Goal: Use online tool/utility: Use online tool/utility

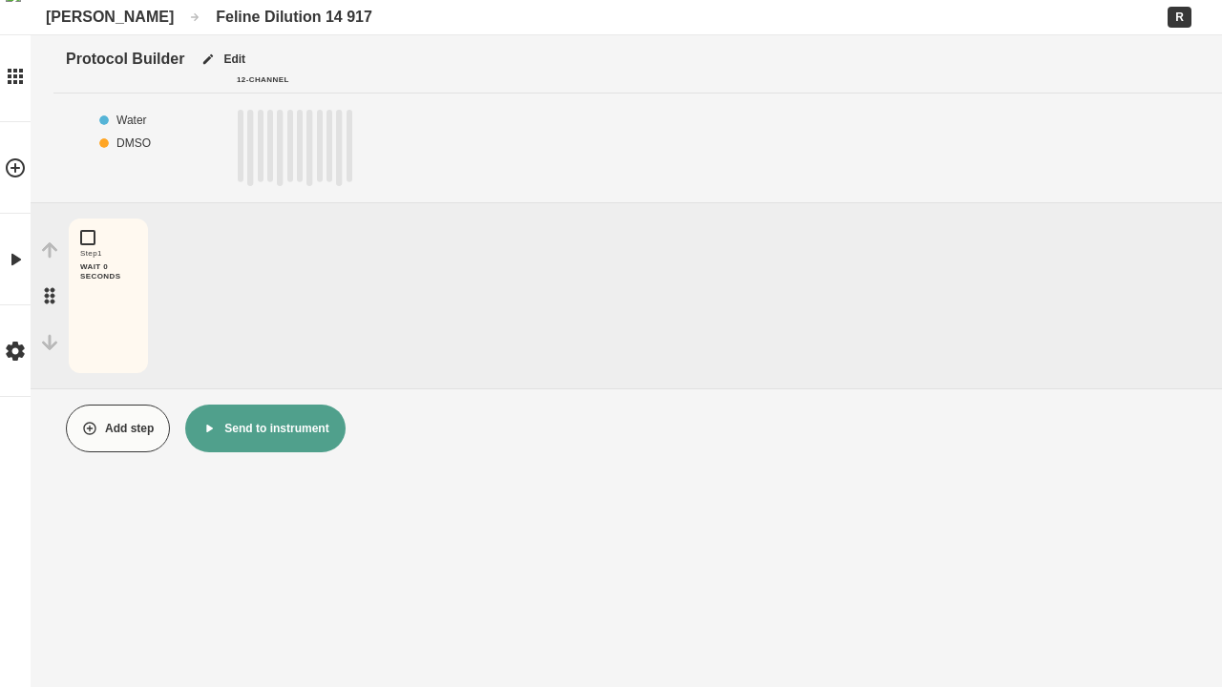
click at [241, 148] on rect "1" at bounding box center [241, 148] width 6 height 76
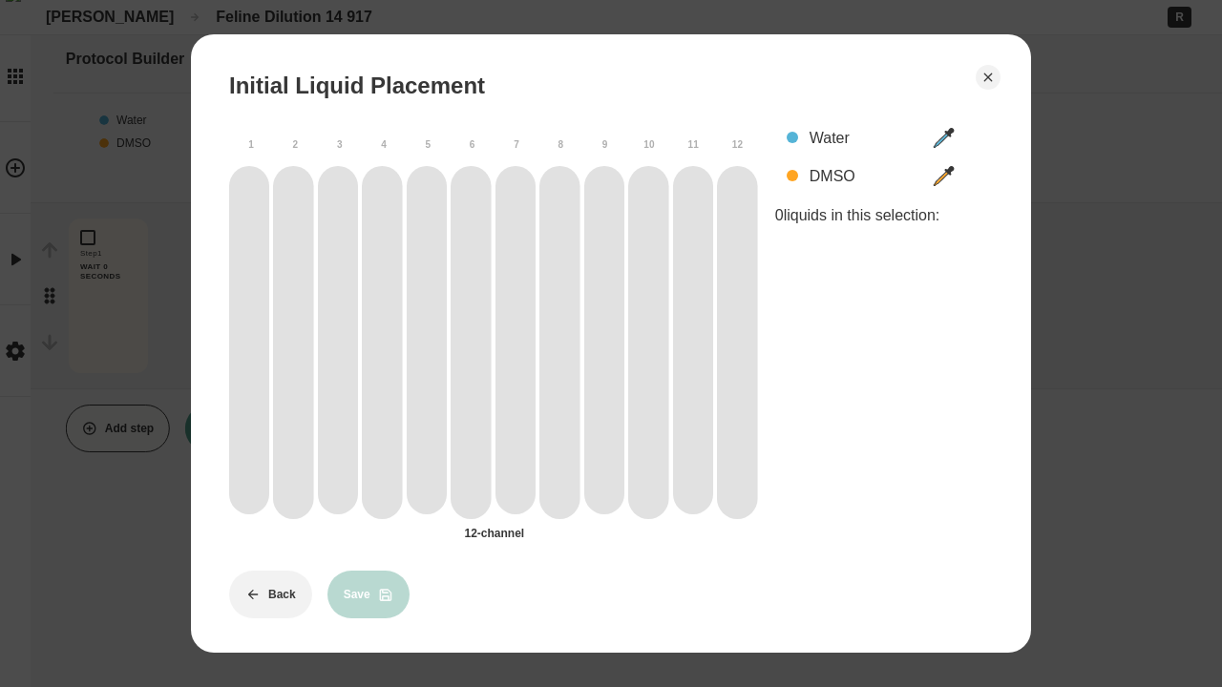
click at [249, 342] on rect "1" at bounding box center [249, 342] width 40 height 352
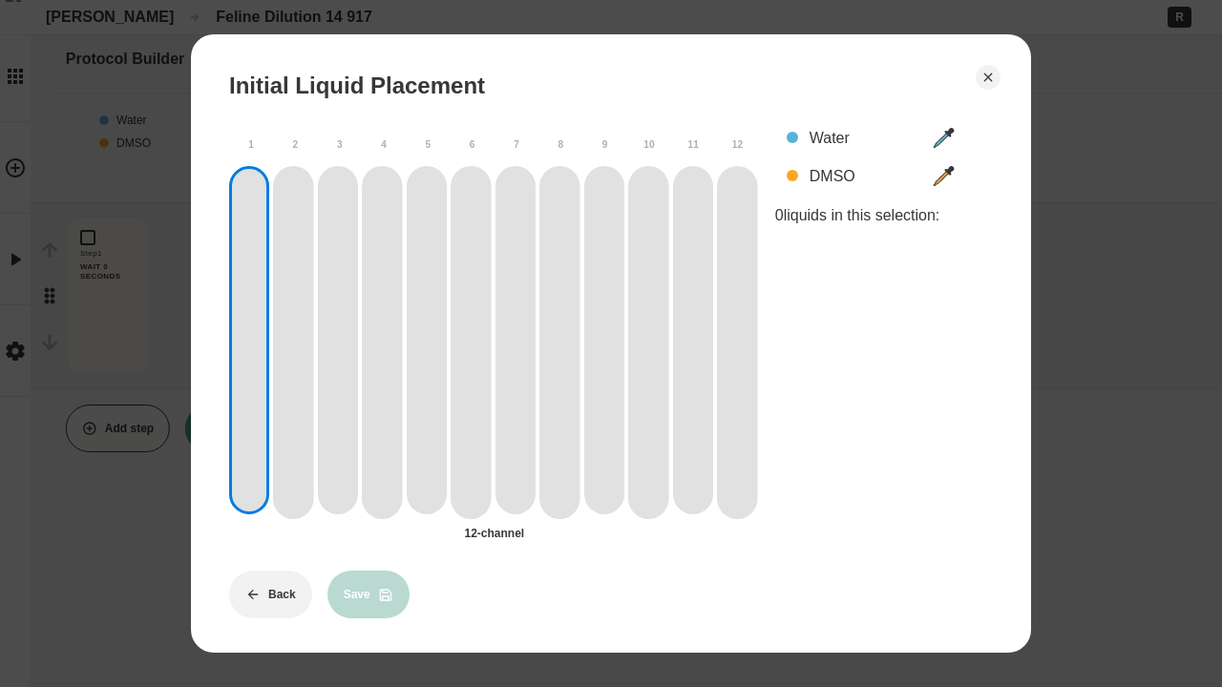
click at [293, 342] on rect "2" at bounding box center [293, 342] width 40 height 352
click at [338, 342] on rect "3" at bounding box center [338, 342] width 40 height 352
click at [382, 342] on rect "4" at bounding box center [382, 342] width 40 height 352
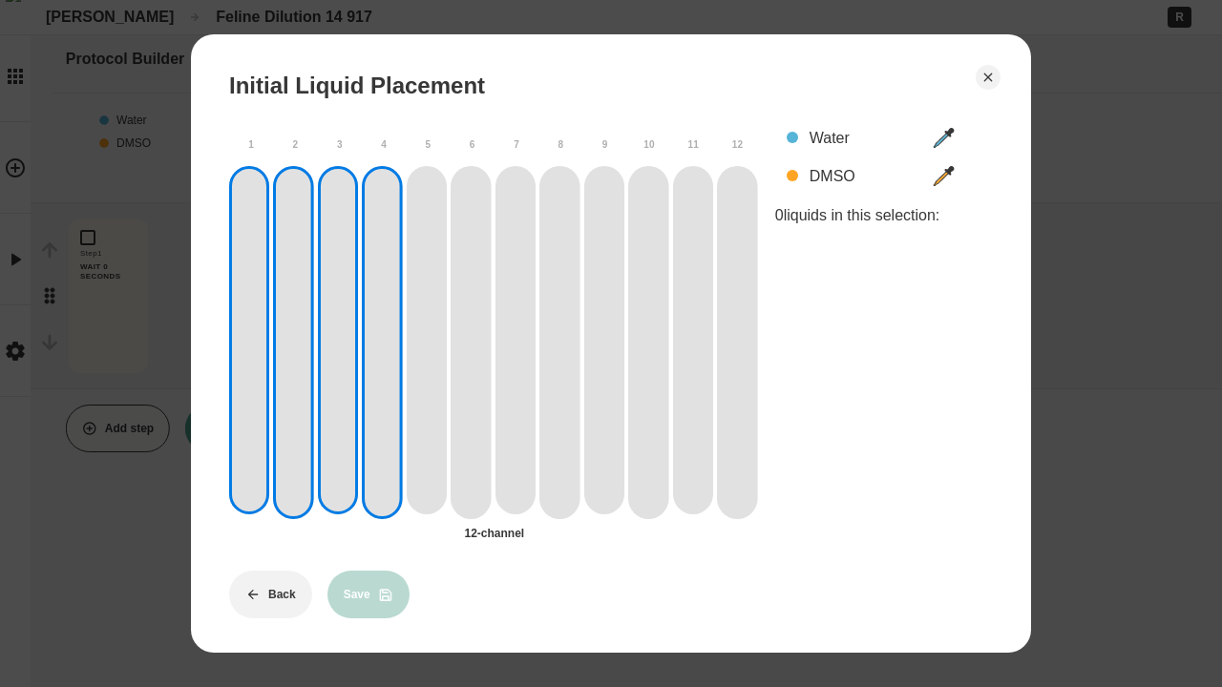
click at [427, 342] on rect "5" at bounding box center [427, 342] width 40 height 352
click at [471, 342] on rect "6" at bounding box center [471, 342] width 40 height 352
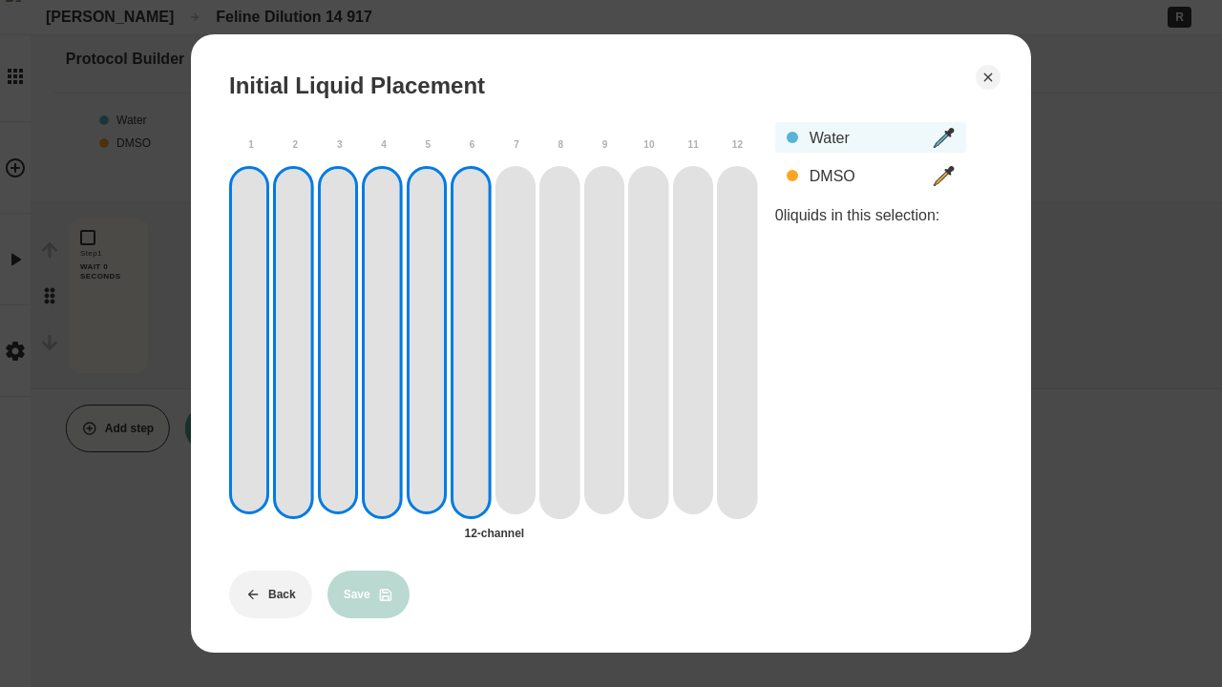
click at [870, 137] on div "Water" at bounding box center [864, 138] width 111 height 18
click at [515, 342] on rect "7" at bounding box center [515, 342] width 40 height 352
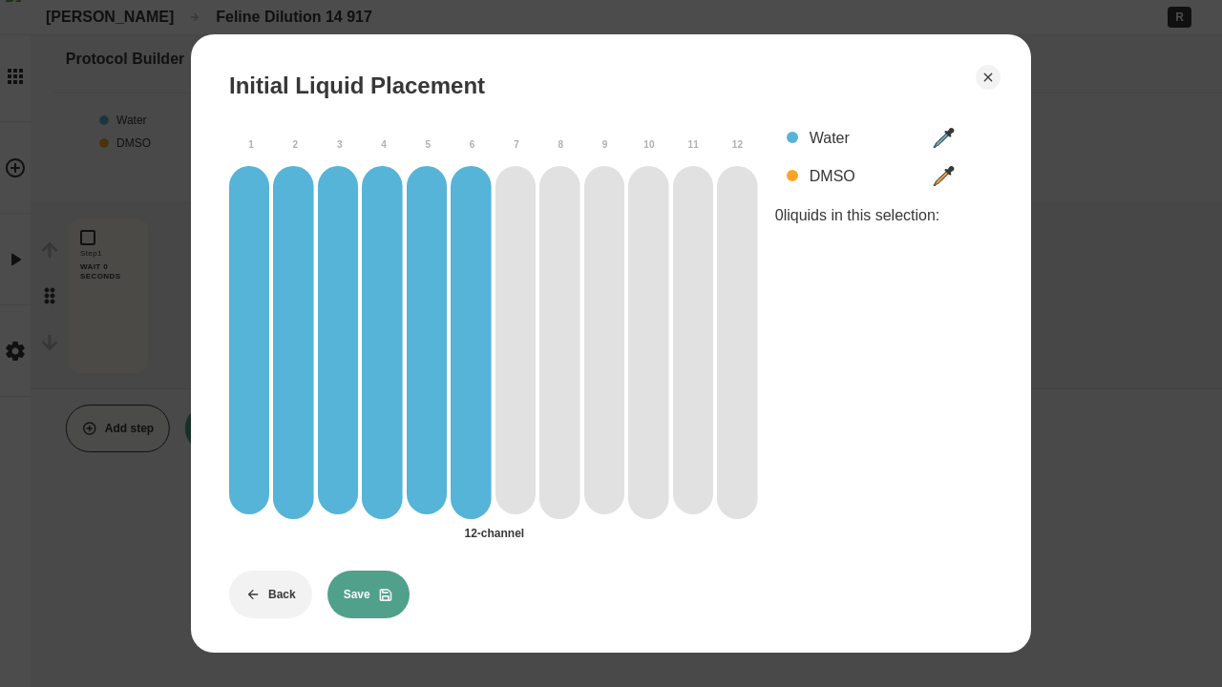
click at [559, 342] on rect "8" at bounding box center [559, 342] width 40 height 352
click at [604, 342] on rect "9" at bounding box center [604, 342] width 40 height 352
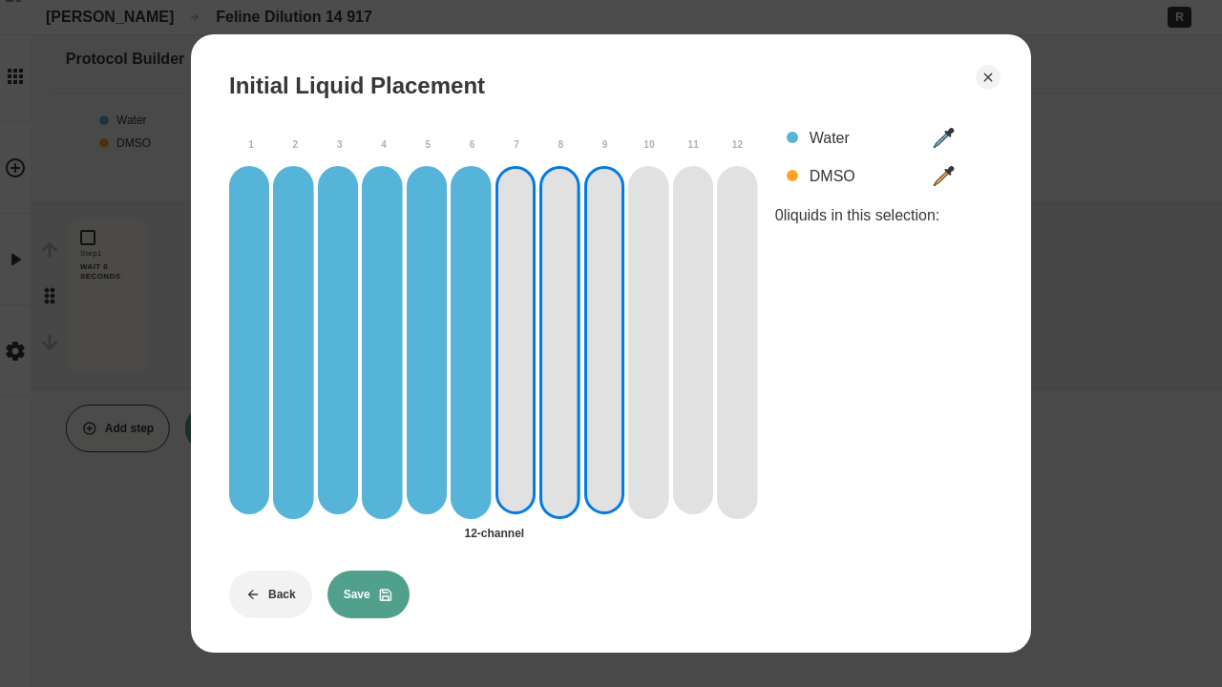
click at [648, 342] on rect "10" at bounding box center [648, 342] width 40 height 352
click at [693, 342] on rect "11" at bounding box center [693, 342] width 40 height 352
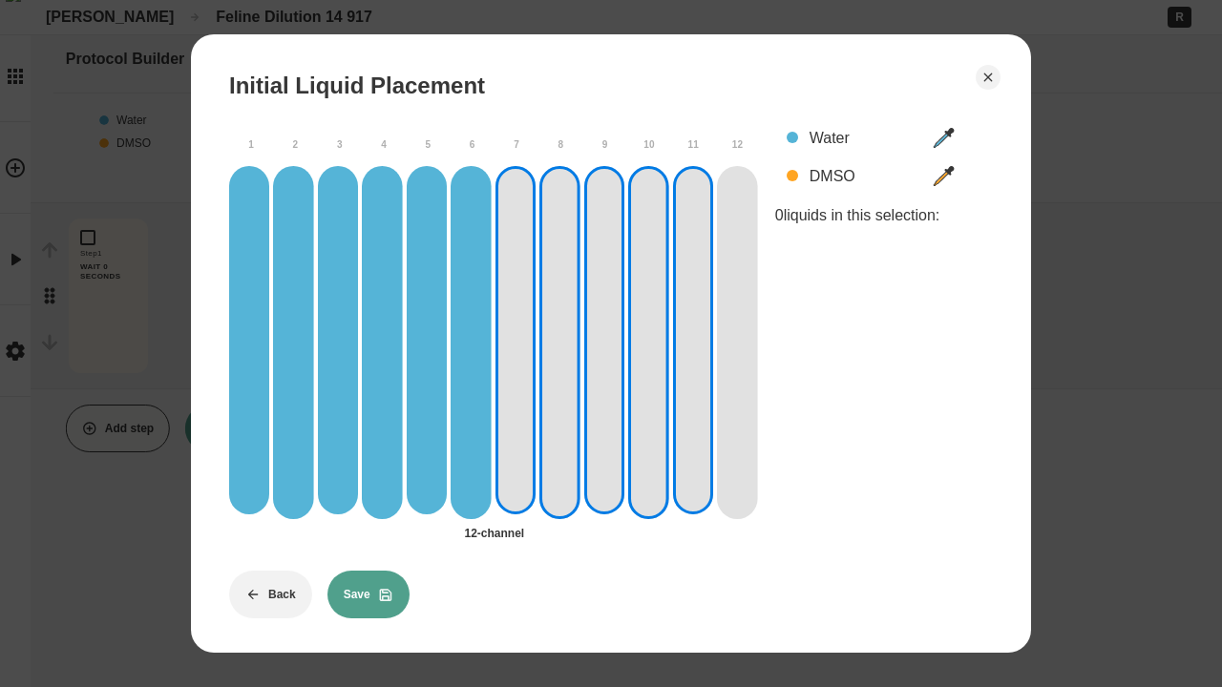
click at [737, 342] on rect "12" at bounding box center [737, 342] width 40 height 352
click at [870, 176] on div "DMSO" at bounding box center [864, 176] width 111 height 18
click at [471, 342] on rect "6" at bounding box center [471, 342] width 40 height 352
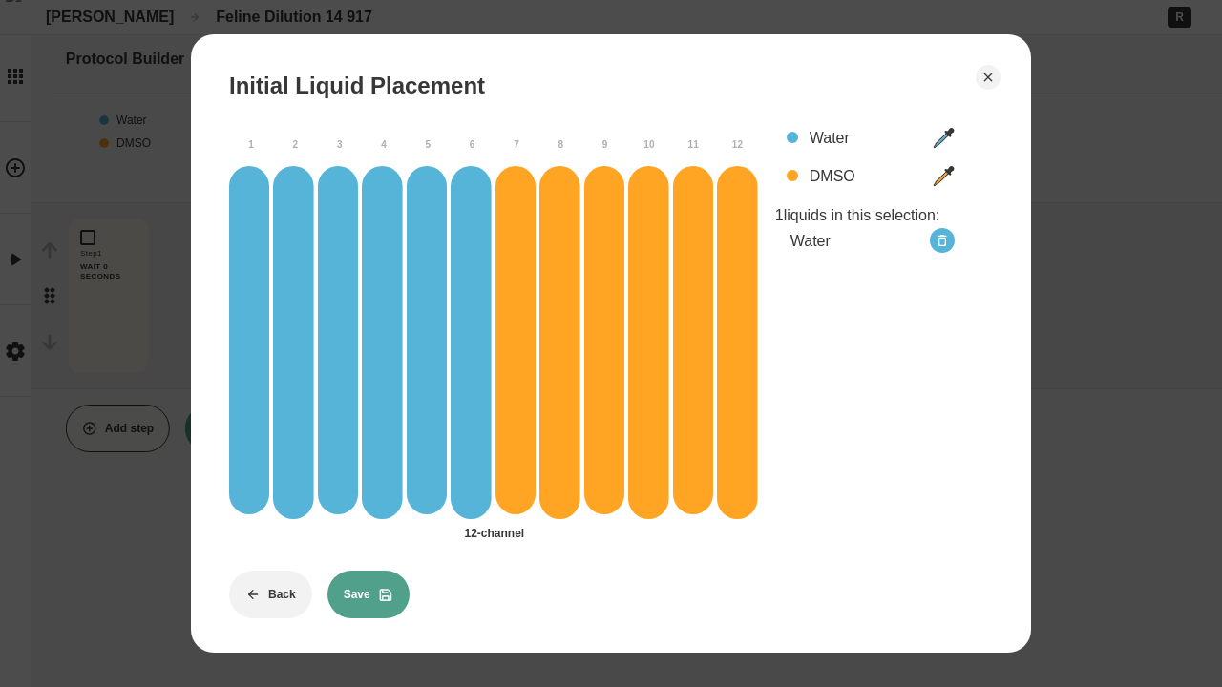
click at [515, 342] on rect "7" at bounding box center [515, 342] width 40 height 352
click at [941, 241] on icon "Remove Water" at bounding box center [941, 240] width 15 height 15
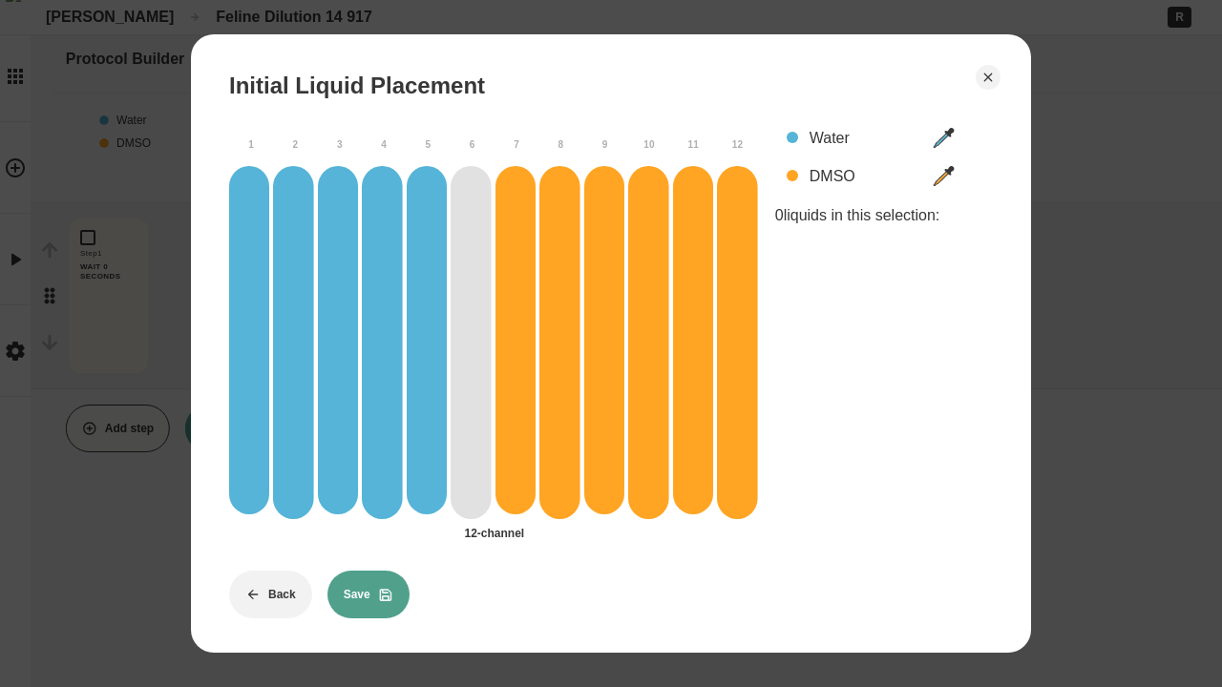
click at [367, 594] on button "Save" at bounding box center [368, 595] width 82 height 48
